Goal: Transaction & Acquisition: Purchase product/service

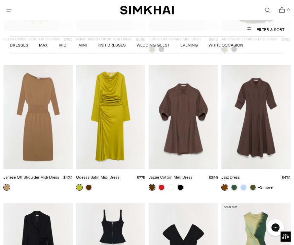
scroll to position [1420, 0]
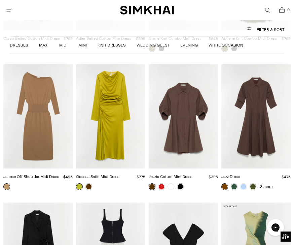
click at [43, 114] on img "Janese Off Shoulder Midi Dress" at bounding box center [37, 116] width 69 height 104
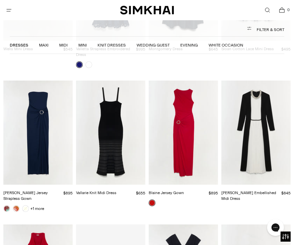
scroll to position [2827, 0]
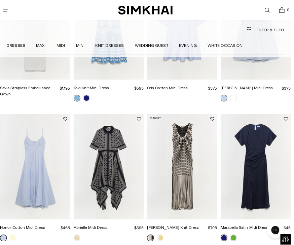
scroll to position [6219, 0]
click at [257, 162] on img "Marabella Satin Midi Dress" at bounding box center [256, 164] width 69 height 104
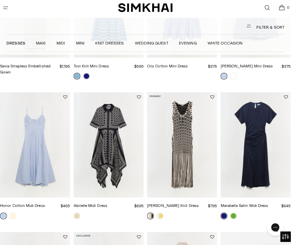
click at [110, 128] on img "Abrielle Midi Dress" at bounding box center [110, 146] width 69 height 104
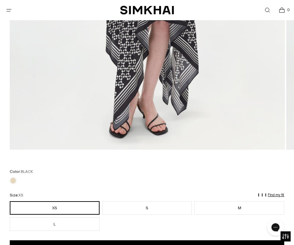
scroll to position [338, 0]
click at [171, 245] on button "Add to Bag" at bounding box center [147, 248] width 275 height 16
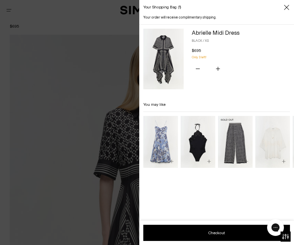
scroll to position [39, 0]
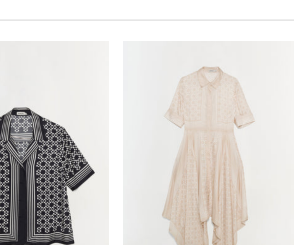
click at [256, 116] on img "Abrielle Midi Dress" at bounding box center [273, 142] width 35 height 52
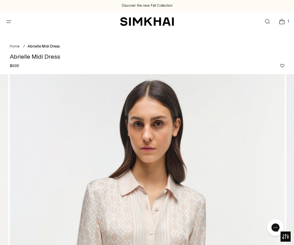
click at [7, 23] on icon "Open menu modal" at bounding box center [8, 21] width 7 height 5
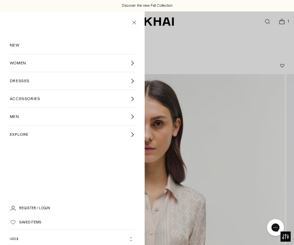
click at [62, 63] on link "WOMEN" at bounding box center [72, 63] width 125 height 18
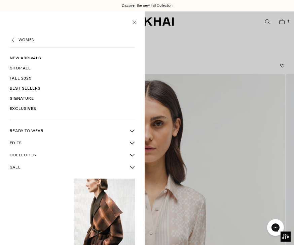
scroll to position [0, 0]
click at [37, 88] on link "Best Sellers" at bounding box center [72, 88] width 125 height 10
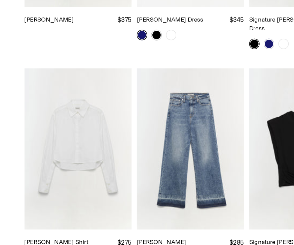
scroll to position [2675, 0]
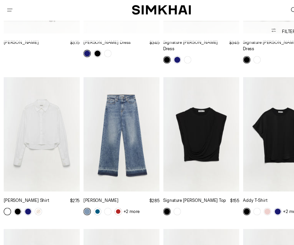
click at [51, 88] on img "Renata Cropped Shirt" at bounding box center [37, 123] width 69 height 104
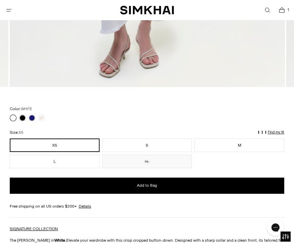
scroll to position [392, 0]
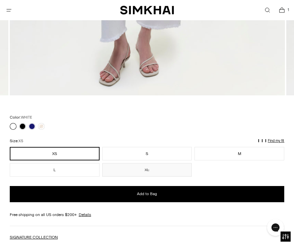
click at [52, 142] on p "Find my fit" at bounding box center [48, 144] width 8 height 12
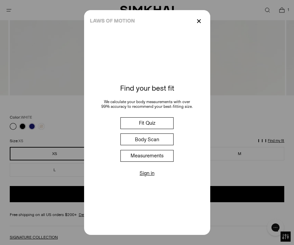
click at [280, 96] on div at bounding box center [147, 122] width 294 height 245
click at [203, 27] on p "✕" at bounding box center [199, 20] width 9 height 11
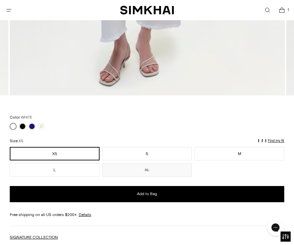
click at [242, 152] on button "M" at bounding box center [240, 153] width 90 height 13
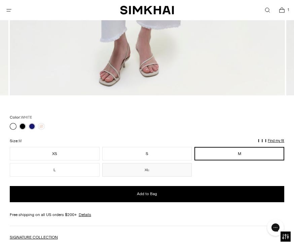
click at [224, 195] on button "Add to Bag" at bounding box center [147, 194] width 275 height 16
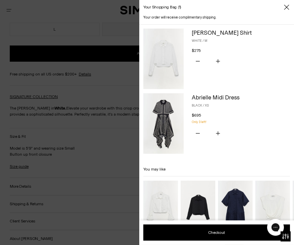
scroll to position [532, 0]
click at [208, 204] on img "Renata Cropped Shirt" at bounding box center [198, 207] width 35 height 52
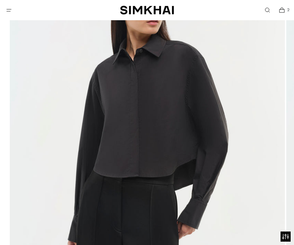
scroll to position [118, 0]
click at [188, 132] on img at bounding box center [148, 162] width 276 height 413
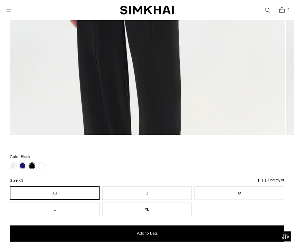
scroll to position [353, 0]
click at [243, 193] on button "M" at bounding box center [240, 192] width 90 height 13
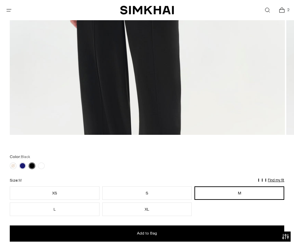
click at [222, 235] on button "Add to Bag" at bounding box center [147, 233] width 275 height 16
click at [50, 181] on p "Find my fit" at bounding box center [46, 183] width 8 height 12
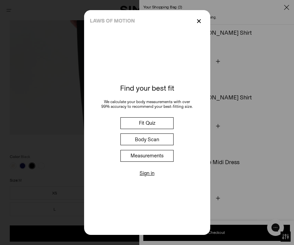
click at [285, 150] on div at bounding box center [147, 122] width 294 height 245
click at [203, 27] on p "✕" at bounding box center [199, 20] width 9 height 11
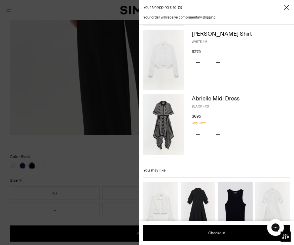
scroll to position [63, 0]
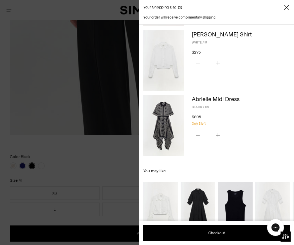
click at [168, 206] on img "Signature Blythe Top" at bounding box center [160, 208] width 35 height 52
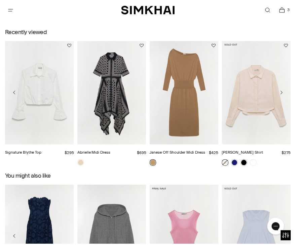
scroll to position [884, 0]
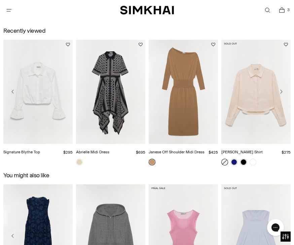
click at [246, 165] on link at bounding box center [243, 162] width 7 height 7
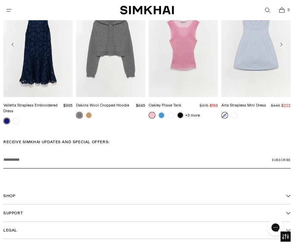
scroll to position [1118, 0]
